Goal: Transaction & Acquisition: Purchase product/service

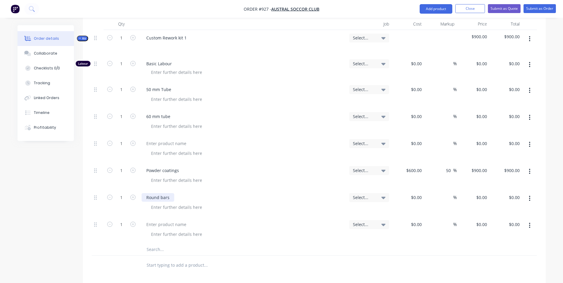
scroll to position [148, 0]
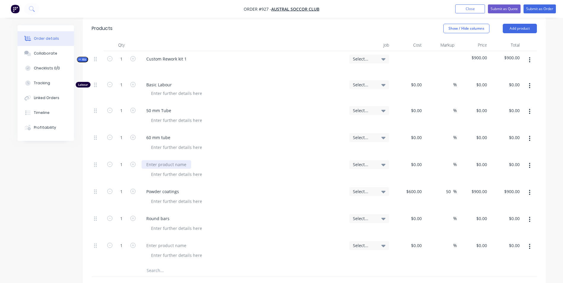
click at [155, 160] on div at bounding box center [167, 164] width 50 height 9
type input "$480.00"
type input "50"
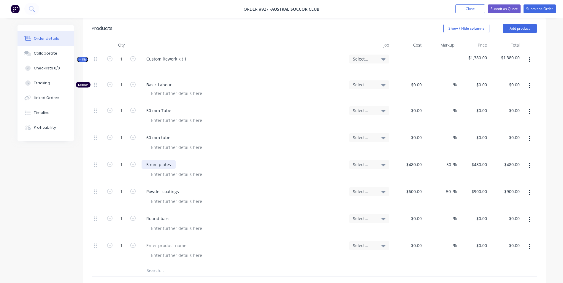
type input "720"
type input "$720.00"
type input "720"
type input "$720.00"
click at [424, 106] on input at bounding box center [421, 110] width 7 height 9
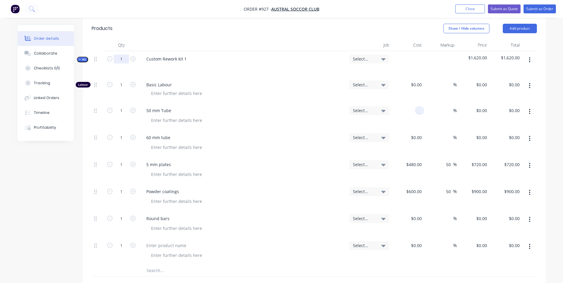
type input "$0.00"
click at [120, 55] on input "1" at bounding box center [121, 59] width 15 height 9
type input "7"
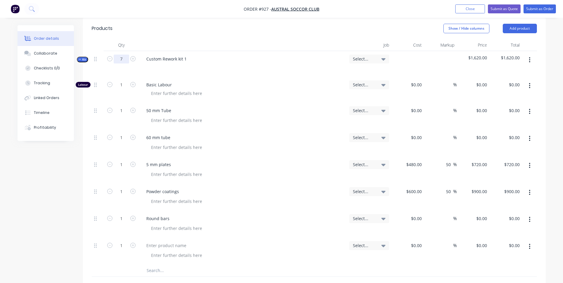
type input "7"
type input "$5,040.00"
type input "7"
type input "$6,300.00"
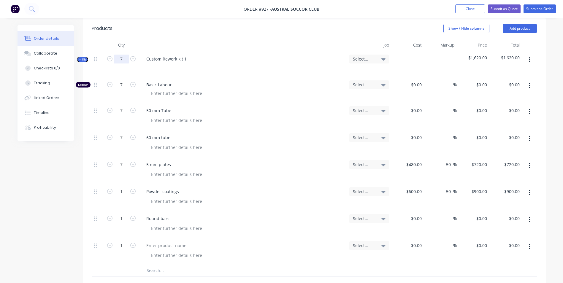
type input "7"
click at [119, 160] on input "7" at bounding box center [121, 164] width 15 height 9
type input "1"
type input "$720.00"
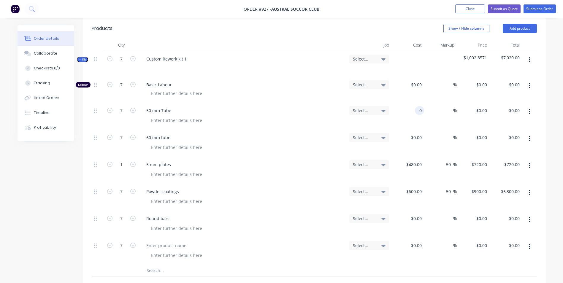
click at [415, 106] on div "0 0" at bounding box center [419, 110] width 9 height 9
type input "$65.00"
type input "$455.00"
type input "50"
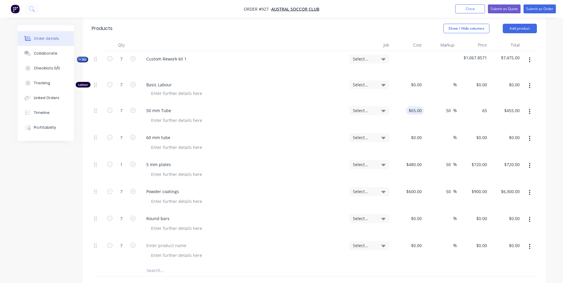
type input "97.5"
type input "$682.50"
type input "65"
type input "$97.50"
click at [417, 106] on input "65" at bounding box center [416, 110] width 16 height 9
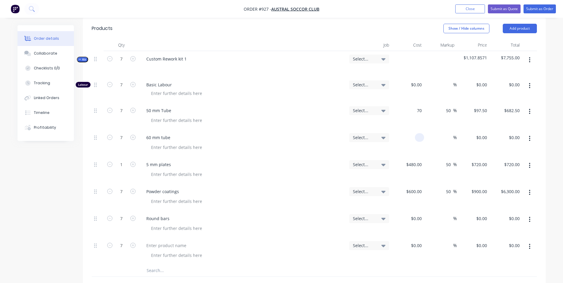
type input "$70.00"
type input "$105.00"
type input "$735.00"
click at [418, 133] on div at bounding box center [421, 137] width 7 height 9
type input "$90.00"
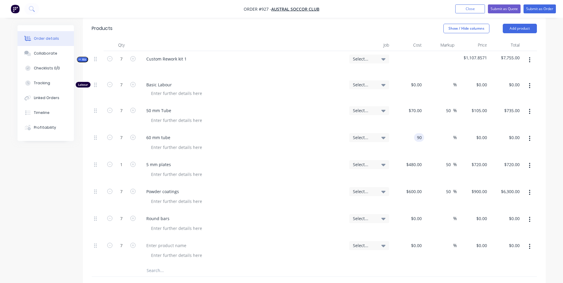
type input "$90.00"
type input "$630.00"
type input "50"
type input "135"
type input "$945.00"
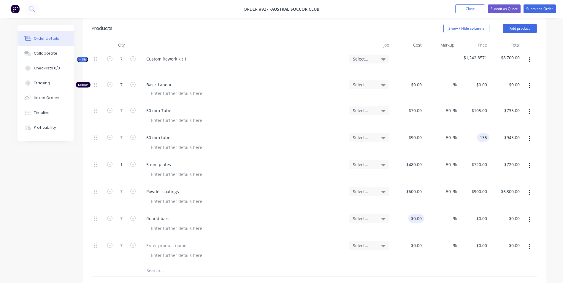
type input "$135.00"
click at [420, 214] on input at bounding box center [418, 218] width 14 height 9
type input "$0.00"
click at [125, 106] on input "7" at bounding box center [121, 110] width 15 height 9
type input "38"
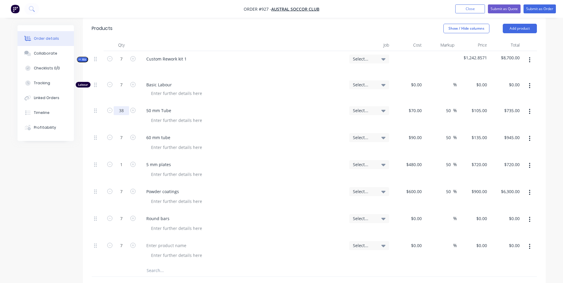
type input "$3,990.00"
click at [121, 135] on input "7" at bounding box center [121, 137] width 15 height 9
type input "25"
type input "$3,375.00"
click at [122, 214] on input "7" at bounding box center [121, 218] width 15 height 9
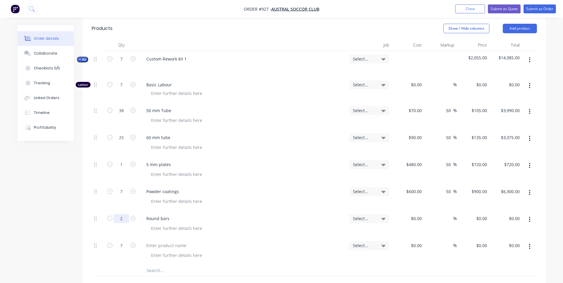
type input "2"
type input "$20.00"
type input "$40.00"
type input "50"
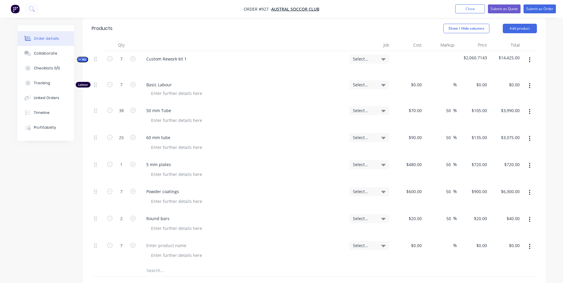
type input "30"
type input "$60.00"
click at [166, 238] on div at bounding box center [243, 251] width 208 height 27
type input "$30.00"
click at [166, 238] on div at bounding box center [243, 251] width 208 height 27
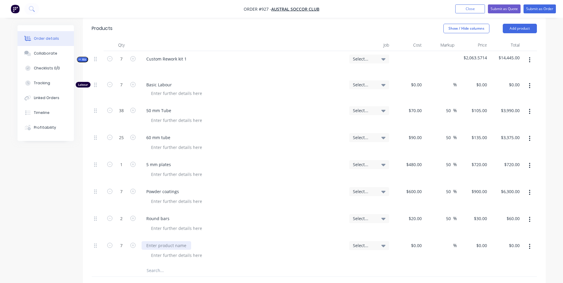
click at [161, 241] on div at bounding box center [167, 245] width 50 height 9
click at [125, 241] on input "7" at bounding box center [121, 245] width 15 height 9
type input "14"
type input "$75.00"
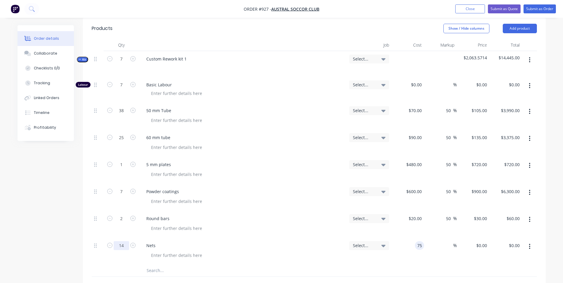
type input "$1,050.00"
type input "5"
type input "750"
type input "$1,102.50"
type input "750"
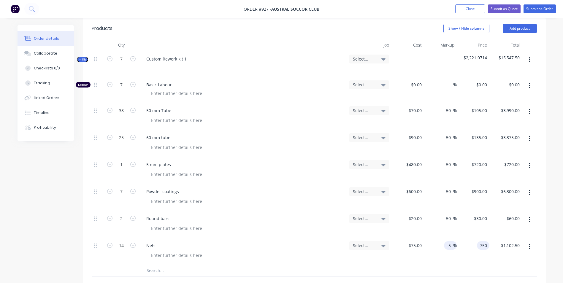
type input "900"
type input "$750.00"
type input "$10,500.00"
click at [450, 241] on input "900" at bounding box center [450, 245] width 7 height 9
type input "9"
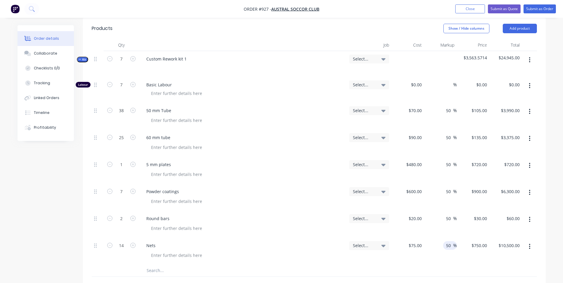
type input "50"
type input "112.5"
type input "$1,575.00"
type input "140"
type input "86.67"
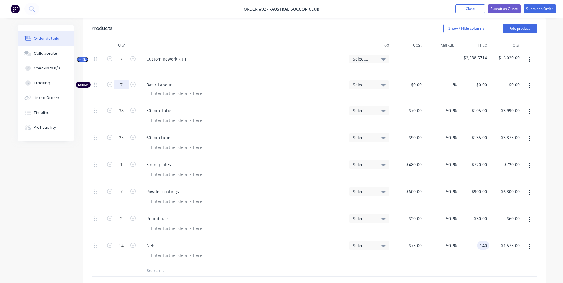
type input "$140.00"
type input "$1,960.00"
click at [126, 81] on input "7" at bounding box center [121, 84] width 15 height 9
click at [487, 241] on input "140" at bounding box center [485, 245] width 10 height 9
type input "$140.00"
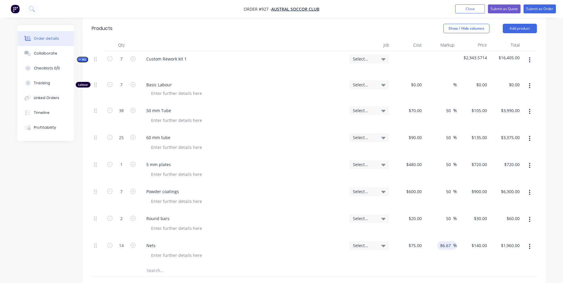
click at [450, 241] on input "86.67" at bounding box center [447, 245] width 14 height 9
drag, startPoint x: 449, startPoint y: 241, endPoint x: 422, endPoint y: 242, distance: 27.7
click at [422, 242] on div "14 Nets Select... $75.00 $75.00 86.67 86.67 % $140.00 $140.00 $1,960.00 $1,960.…" at bounding box center [314, 251] width 445 height 27
type input "7"
type input "50"
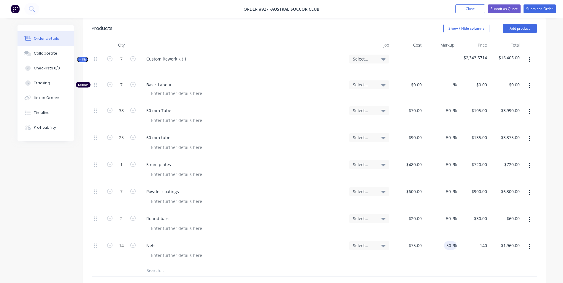
type input "112.5"
type input "$1,575.00"
type input "$112.50"
click at [125, 80] on input "7" at bounding box center [121, 84] width 15 height 9
type input "140"
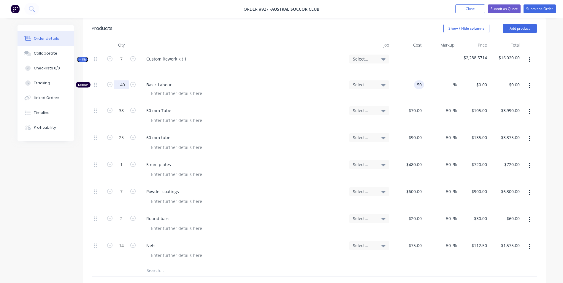
type input "$50.00"
type input "$7,000.00"
type input "150"
type input "200"
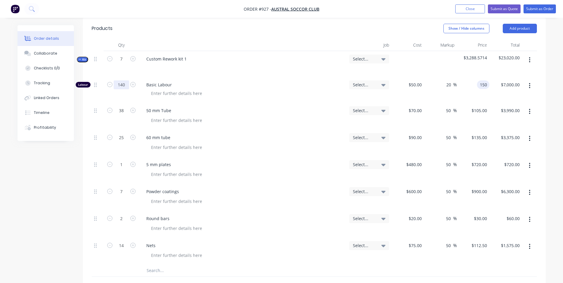
type input "$150.00"
type input "$21,000.00"
click at [122, 55] on input "7" at bounding box center [121, 59] width 15 height 9
type input "1"
type input "20"
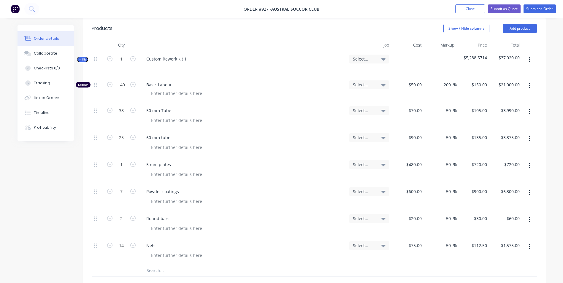
type input "$3,000.00"
type input "5.4286"
type input "$570.00"
type input "3.5714"
type input "$482.14"
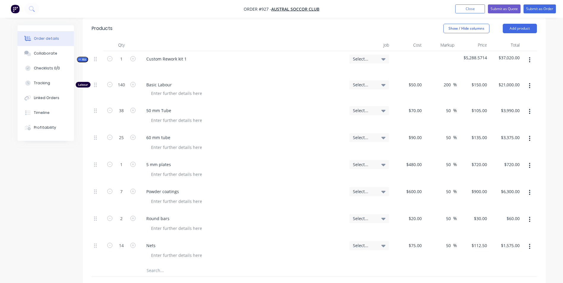
type input "0.1429"
type input "$102.89"
type input "1"
type input "$900.00"
type input "0.2857"
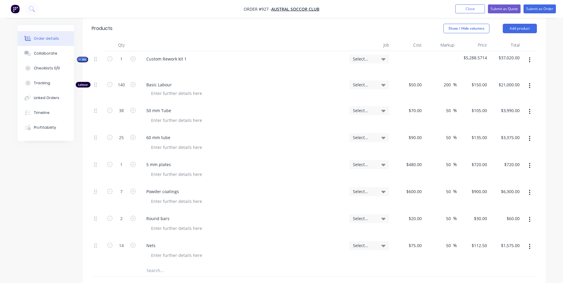
type input "$8.57"
type input "2"
type input "$225.00"
click at [265, 89] on div at bounding box center [245, 93] width 198 height 9
click at [128, 80] on input "20" at bounding box center [121, 84] width 15 height 9
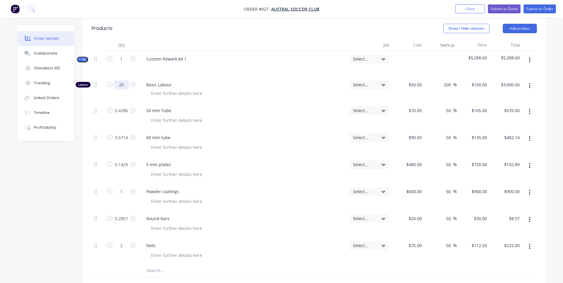
type input "8"
type input "10"
click at [325, 77] on div "Basic Labour" at bounding box center [243, 90] width 208 height 26
type input "$1,500.00"
click at [476, 77] on div "150 $150.00" at bounding box center [473, 90] width 33 height 26
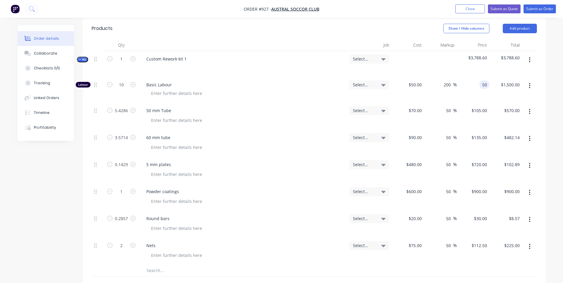
type input "0"
type input "130"
type input "160"
type input "$130.00"
type input "$1,300.00"
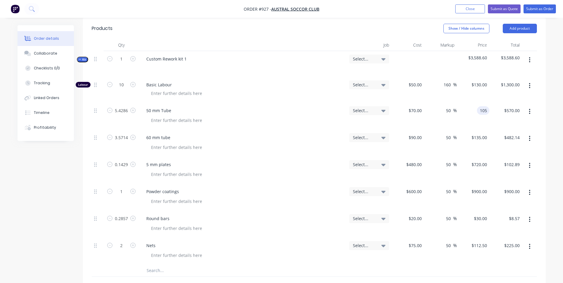
click at [469, 104] on div "105 105" at bounding box center [473, 116] width 33 height 27
type input "$105.00"
drag, startPoint x: 451, startPoint y: 155, endPoint x: 434, endPoint y: 156, distance: 16.7
click at [434, 157] on div "50 50 %" at bounding box center [440, 170] width 33 height 27
type input "40"
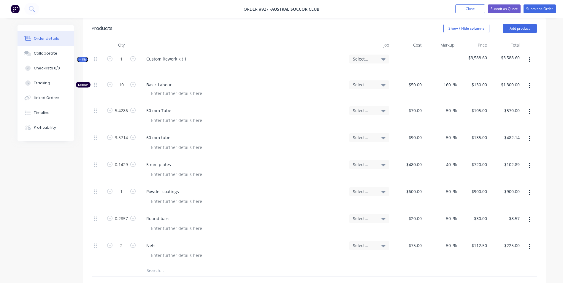
type input "$672.00"
type input "$96.03"
click at [461, 184] on div "$900.00 $900.00" at bounding box center [473, 197] width 33 height 27
click at [479, 80] on div "130 130" at bounding box center [483, 84] width 12 height 9
type input "140"
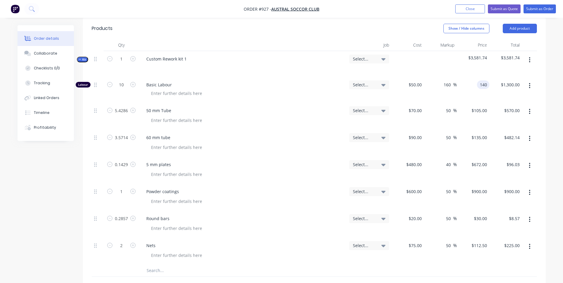
type input "50"
type input "180"
type input "$140.00"
type input "$1,400.00"
click at [413, 80] on div "50 $50.00" at bounding box center [408, 90] width 33 height 26
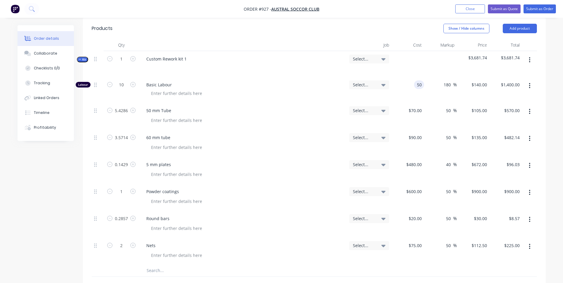
type input "$50.00"
click at [481, 77] on div "$140.00 $140.00" at bounding box center [473, 90] width 33 height 26
click at [478, 80] on div "140 140" at bounding box center [483, 84] width 12 height 9
type input "130"
type input "160"
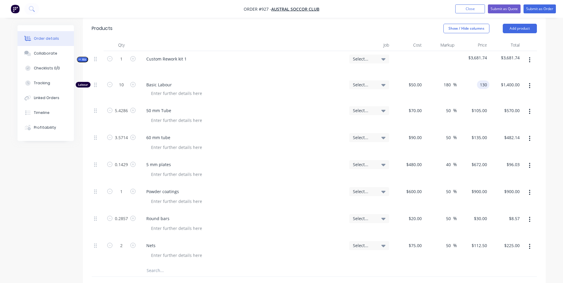
type input "$130.00"
type input "$1,300.00"
click at [332, 116] on div at bounding box center [245, 120] width 198 height 9
click at [121, 55] on input "1" at bounding box center [121, 59] width 15 height 9
type input "7"
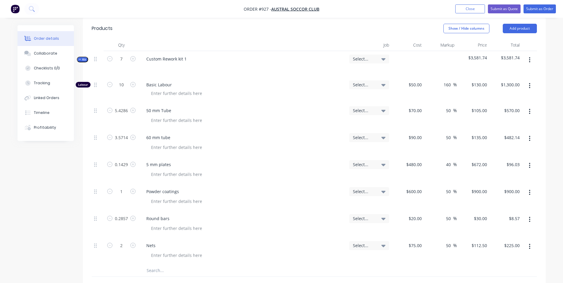
click at [217, 106] on div "50 mm Tube" at bounding box center [243, 110] width 203 height 9
type input "70"
type input "$9,100.00"
type input "38.0002"
type input "$3,990.02"
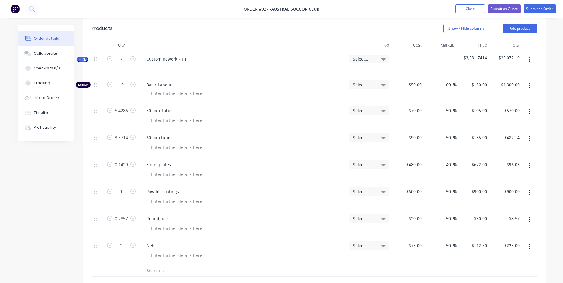
type input "24.9998"
type input "$3,374.97"
type input "1.0003"
type input "$672.20"
type input "7"
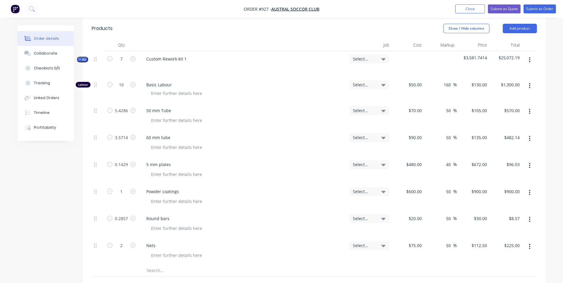
type input "$6,300.00"
type input "1.9999"
type input "$60.00"
type input "14"
type input "$1,575.00"
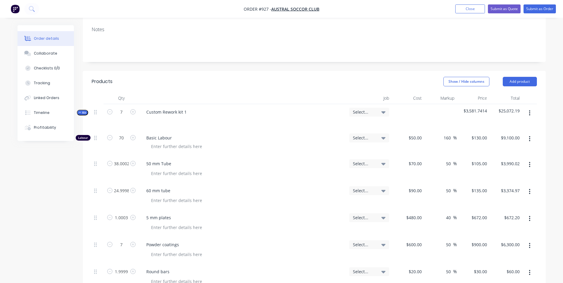
scroll to position [72, 0]
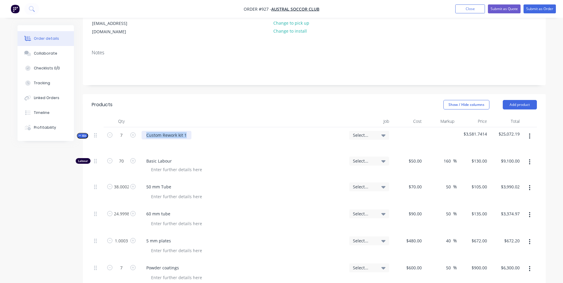
drag, startPoint x: 187, startPoint y: 130, endPoint x: 145, endPoint y: 132, distance: 42.2
click at [145, 132] on div "Custom Rework kit 1" at bounding box center [167, 135] width 50 height 9
drag, startPoint x: 179, startPoint y: 130, endPoint x: 246, endPoint y: 137, distance: 67.1
click at [246, 140] on div at bounding box center [243, 144] width 203 height 9
drag, startPoint x: 186, startPoint y: 128, endPoint x: 173, endPoint y: 129, distance: 14.0
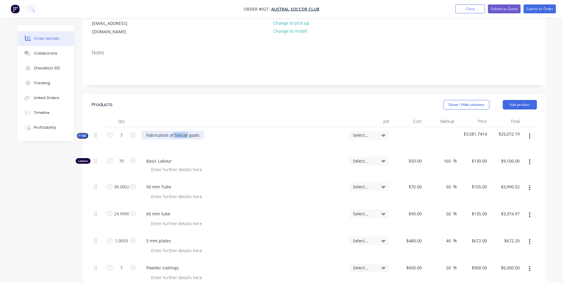
click at [173, 131] on div "Fabrication of Soccor goals" at bounding box center [173, 135] width 63 height 9
click at [201, 131] on div "Fabrication of Soccer goals" at bounding box center [173, 135] width 63 height 9
click at [258, 140] on div "All to be powder coated white with 4 mm nets and pegs" at bounding box center [206, 144] width 121 height 9
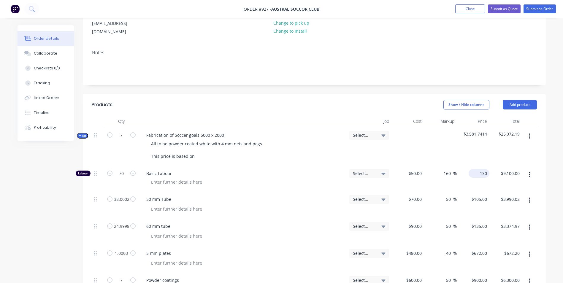
click at [479, 170] on div "130 $130.00" at bounding box center [479, 173] width 21 height 9
type input "140"
type input "180"
type input "$140.00"
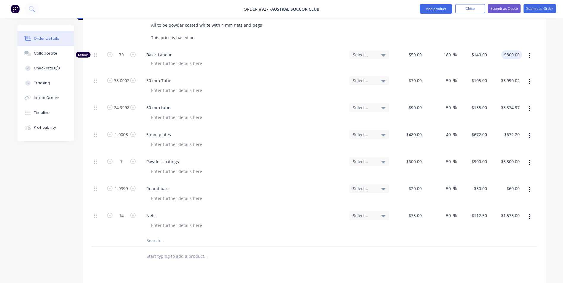
type input "$9,800.00"
click at [527, 211] on button "button" at bounding box center [530, 216] width 14 height 11
click at [494, 240] on div "Duplicate" at bounding box center [509, 244] width 46 height 9
drag, startPoint x: 161, startPoint y: 235, endPoint x: 139, endPoint y: 237, distance: 22.4
click at [139, 237] on div "1 Nets Select... $75.00 $75.00 50 50 % $112.50 $112.50 $112.50 $112.50" at bounding box center [314, 248] width 445 height 27
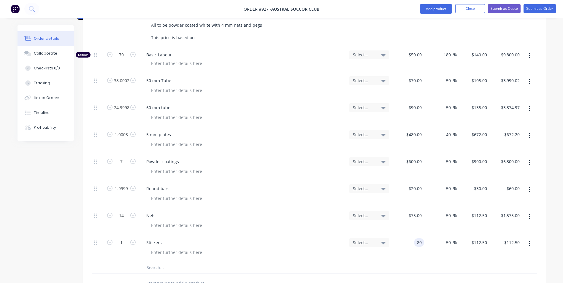
type input "$80.00"
type input "$120.00"
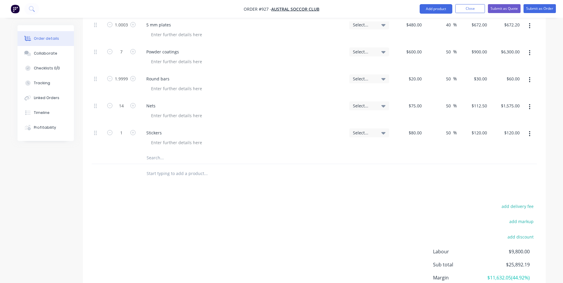
scroll to position [353, 0]
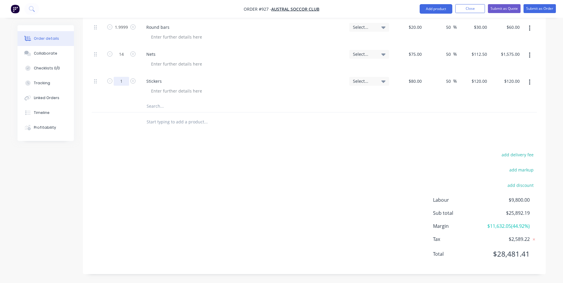
click at [125, 77] on input "1" at bounding box center [121, 81] width 15 height 9
type input "70"
type input "$8,400.00"
click at [128, 77] on input "70" at bounding box center [121, 81] width 15 height 9
type input "7"
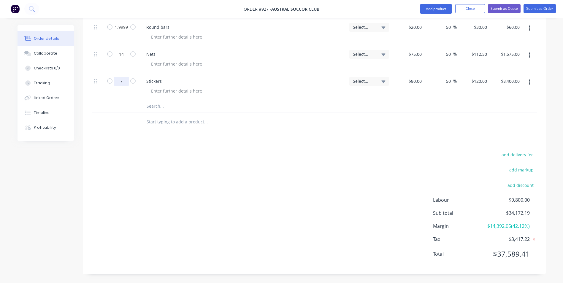
type input "$840.00"
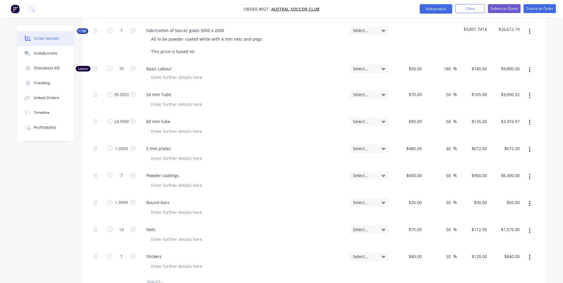
scroll to position [220, 0]
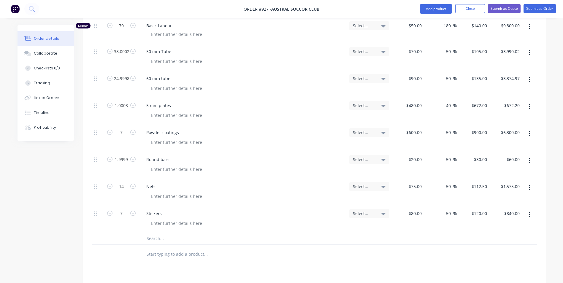
click at [530, 209] on button "button" at bounding box center [530, 214] width 14 height 11
click at [494, 238] on div "Duplicate" at bounding box center [509, 242] width 46 height 9
click at [157, 236] on div "Stickers" at bounding box center [154, 240] width 25 height 9
drag, startPoint x: 153, startPoint y: 234, endPoint x: 142, endPoint y: 233, distance: 11.3
click at [142, 233] on div "Stickers" at bounding box center [243, 246] width 208 height 27
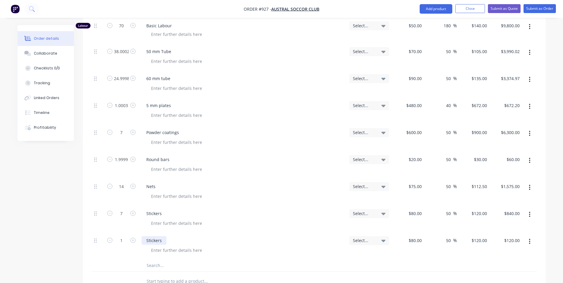
click at [142, 236] on div "Stickers" at bounding box center [154, 240] width 25 height 9
drag, startPoint x: 166, startPoint y: 230, endPoint x: 128, endPoint y: 238, distance: 38.7
click at [128, 238] on div "1 Stickers Select... $80.00 $80.00 50 50 % $120.00 $120.00 $120.00 $120.00" at bounding box center [314, 246] width 445 height 27
type input "$0.00"
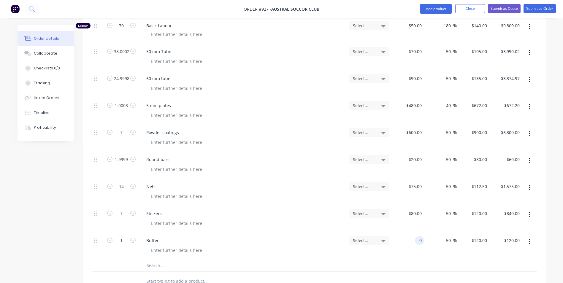
type input "$0.00"
type input "0"
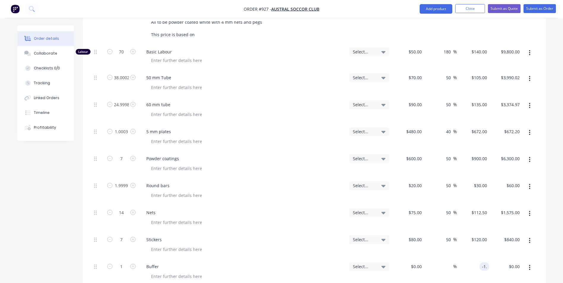
scroll to position [250, 0]
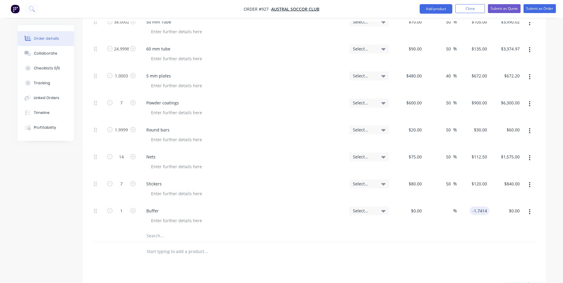
type input "$-1.7414"
type input "-1.74"
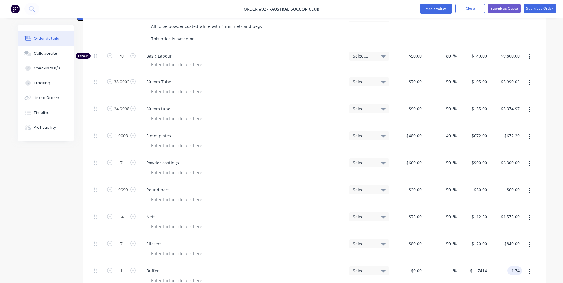
scroll to position [199, 0]
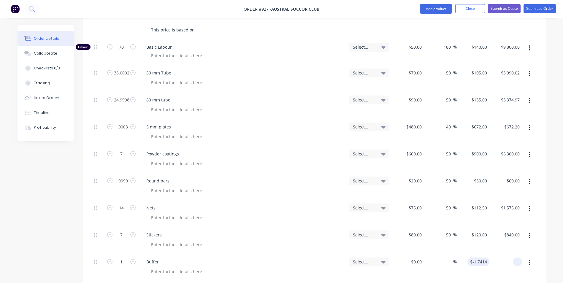
type input "0"
type input "$0.00"
click at [484, 258] on input "0" at bounding box center [486, 262] width 7 height 9
type input "$0.00"
click at [511, 258] on div "0.00 $0.00" at bounding box center [516, 262] width 14 height 9
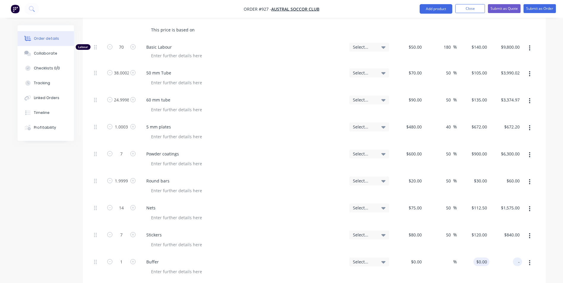
type input "-"
type input "$0.00"
click at [484, 258] on input at bounding box center [486, 262] width 7 height 9
type input "$-2.00"
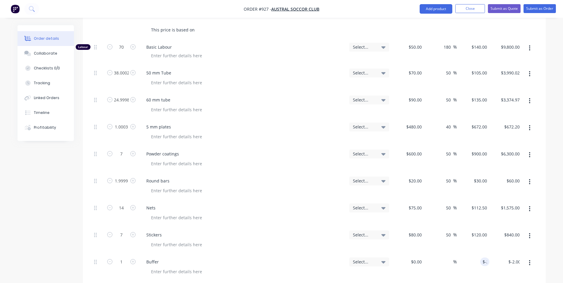
click at [450, 242] on div "50 50 %" at bounding box center [440, 240] width 33 height 27
click at [483, 254] on div "$-2.00 $-2.00" at bounding box center [473, 267] width 33 height 27
click at [483, 258] on input "-2" at bounding box center [482, 262] width 15 height 9
type input "$-20.00"
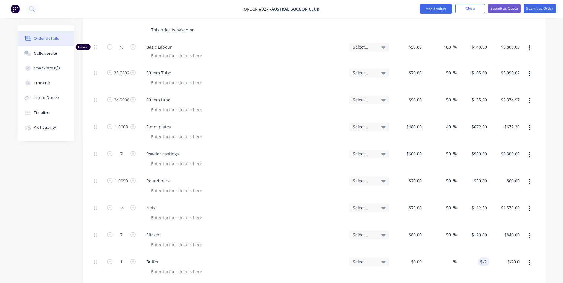
click at [456, 239] on div "50 50 %" at bounding box center [440, 240] width 33 height 27
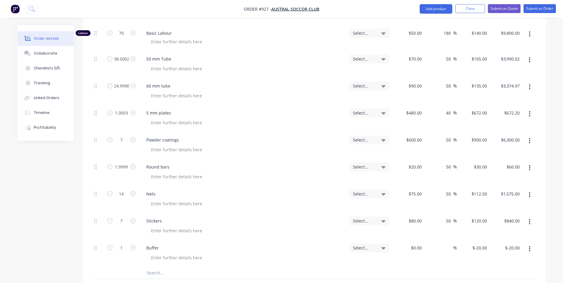
scroll to position [258, 0]
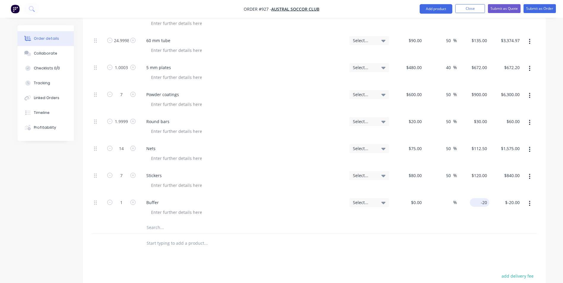
click at [482, 198] on input "-20" at bounding box center [480, 202] width 17 height 9
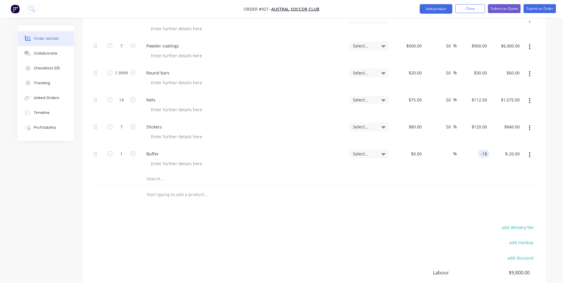
scroll to position [317, 0]
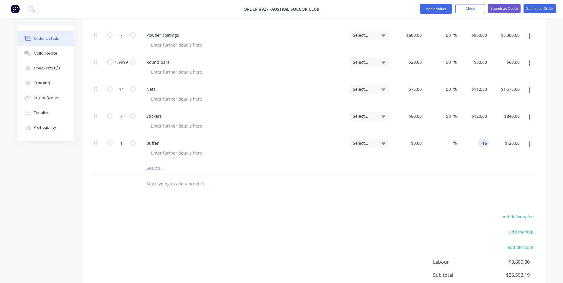
type input "-16"
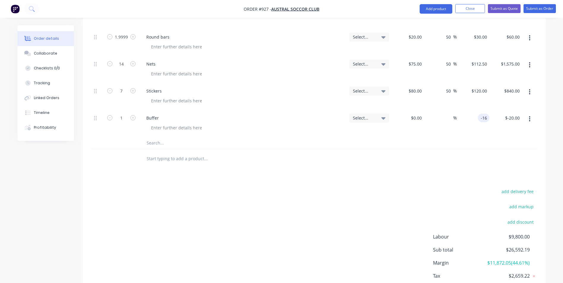
scroll to position [347, 0]
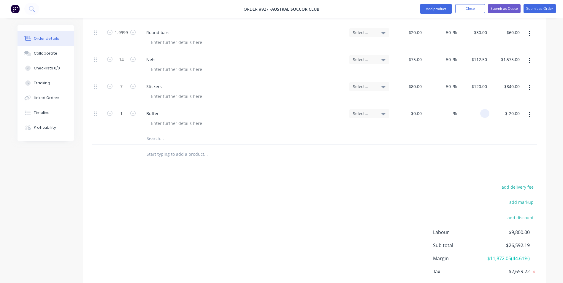
type input "$0.00"
click at [504, 113] on div "$0.00 $-20.00" at bounding box center [506, 119] width 33 height 27
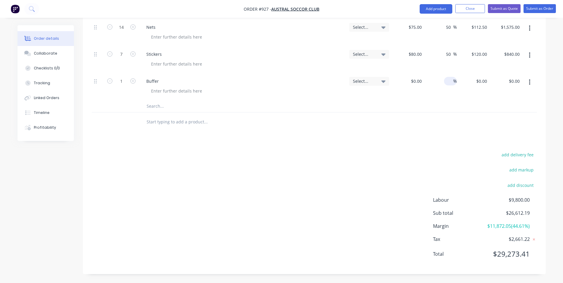
scroll to position [328, 0]
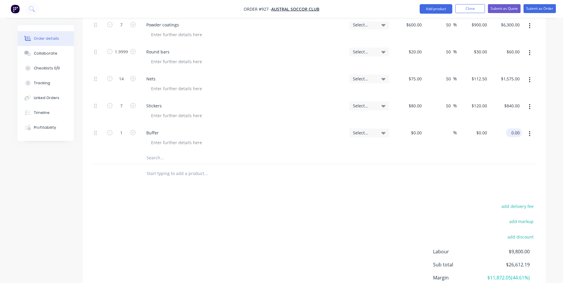
click at [513, 129] on input "0.00" at bounding box center [516, 133] width 14 height 9
type input "-12.19"
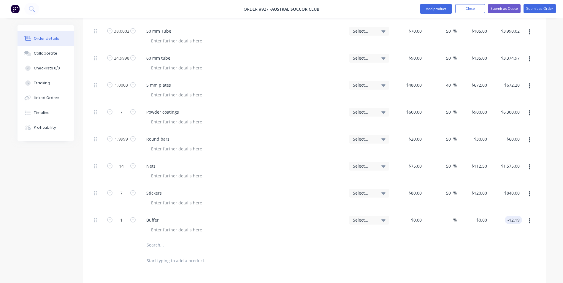
scroll to position [172, 0]
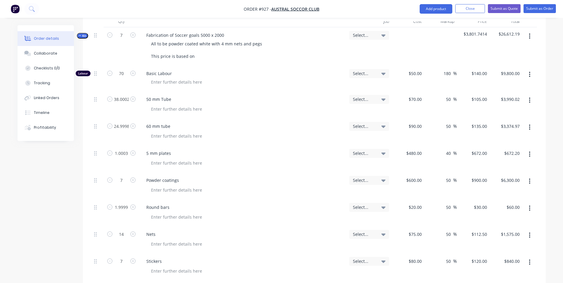
type input "$-12.19"
click at [477, 98] on div "$105.00 $105.00" at bounding box center [473, 104] width 33 height 27
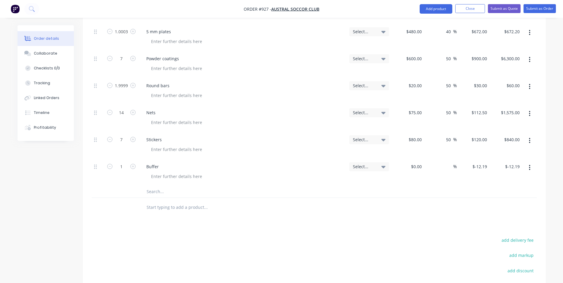
scroll to position [143, 0]
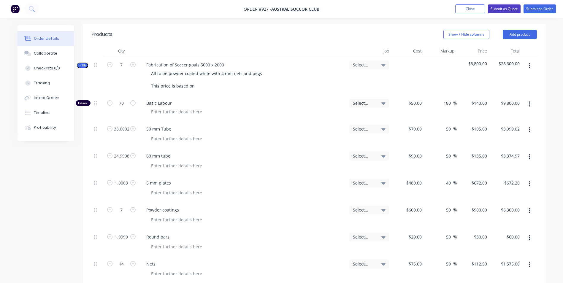
click at [499, 9] on button "Submit as Quote" at bounding box center [504, 8] width 33 height 9
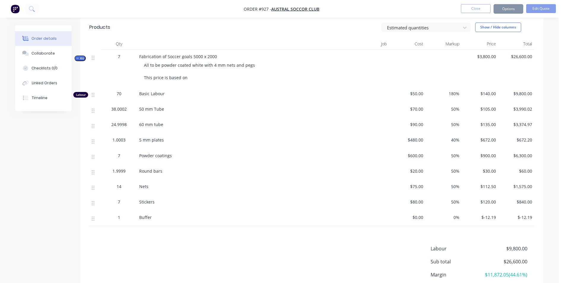
scroll to position [0, 0]
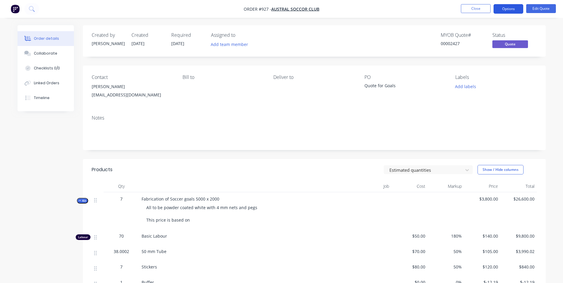
click at [507, 9] on button "Options" at bounding box center [509, 9] width 30 height 10
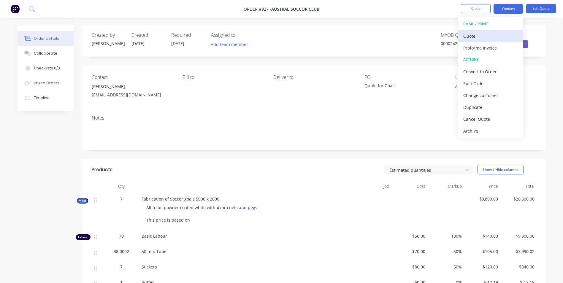
click at [475, 38] on div "Quote" at bounding box center [491, 36] width 55 height 9
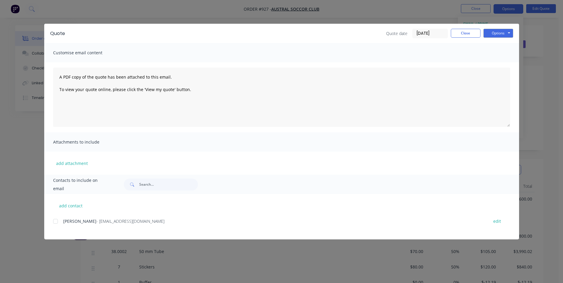
click at [56, 223] on div at bounding box center [56, 222] width 12 height 12
click at [505, 33] on button "Options" at bounding box center [499, 33] width 30 height 9
click at [496, 63] on button "Email" at bounding box center [503, 64] width 38 height 10
